Goal: Transaction & Acquisition: Subscribe to service/newsletter

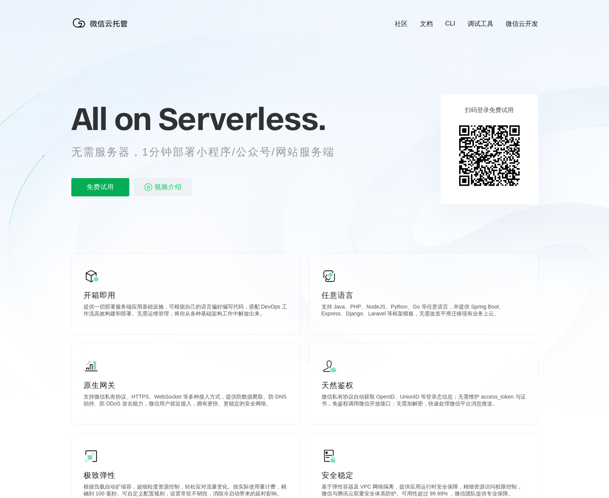
click at [124, 193] on p "免费试用" at bounding box center [100, 187] width 58 height 18
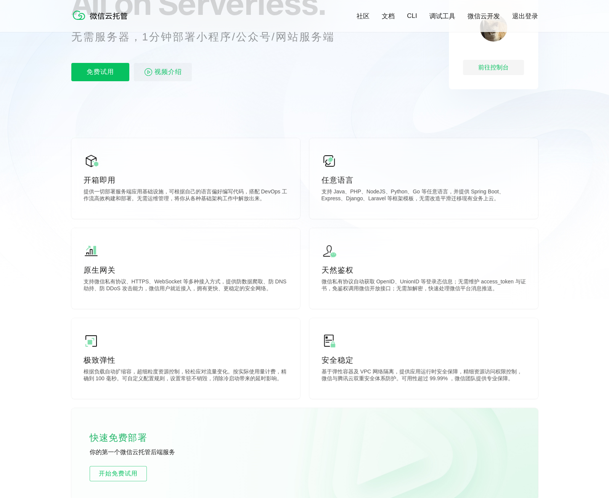
scroll to position [38, 0]
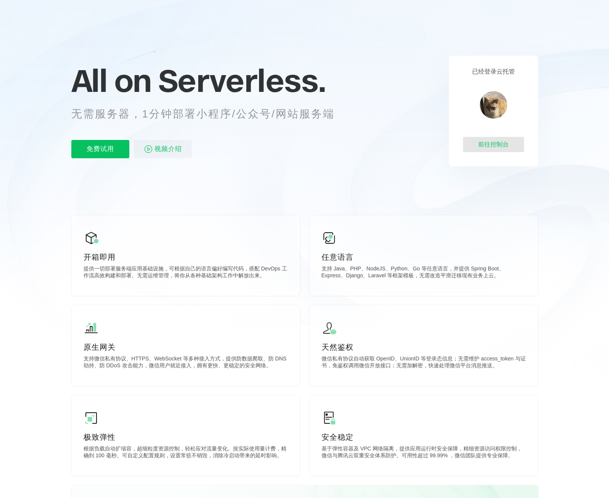
click at [492, 142] on div "前往控制台" at bounding box center [493, 144] width 61 height 15
